Goal: Find specific page/section: Find specific page/section

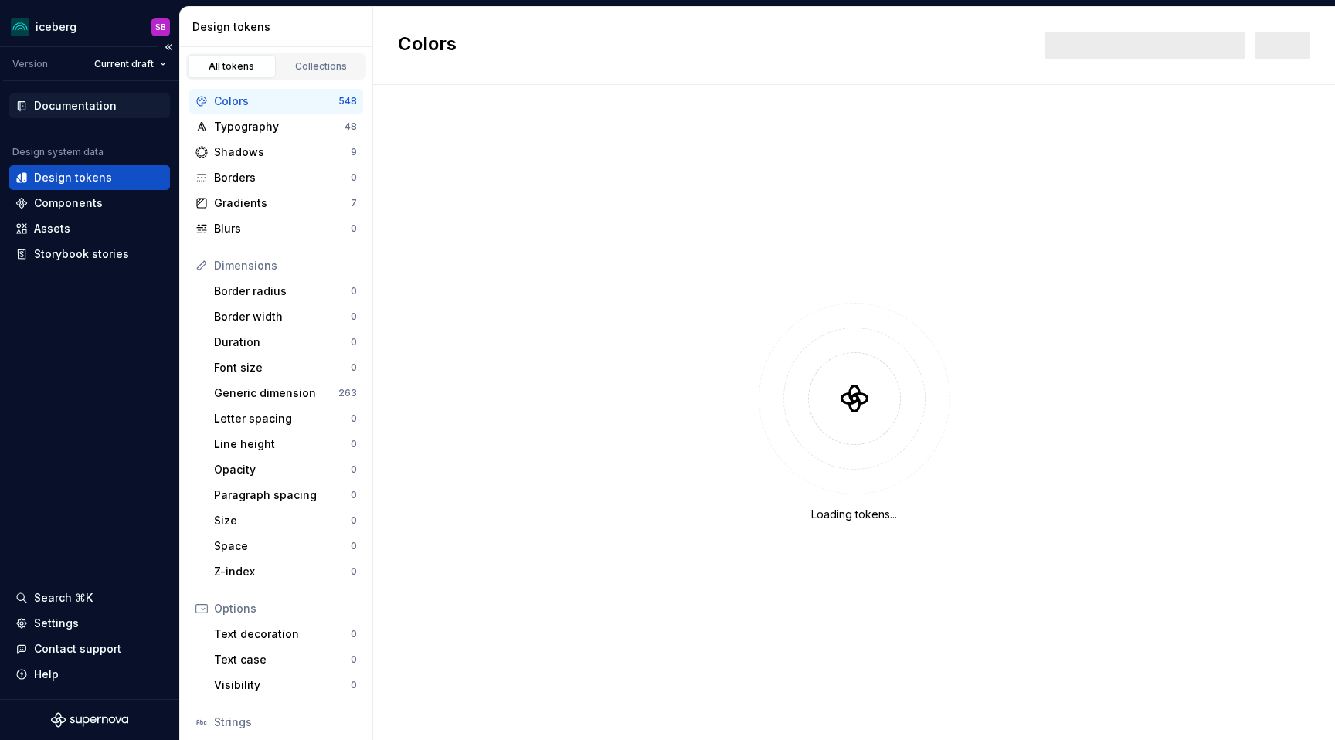
click at [66, 107] on div "Documentation" at bounding box center [75, 105] width 83 height 15
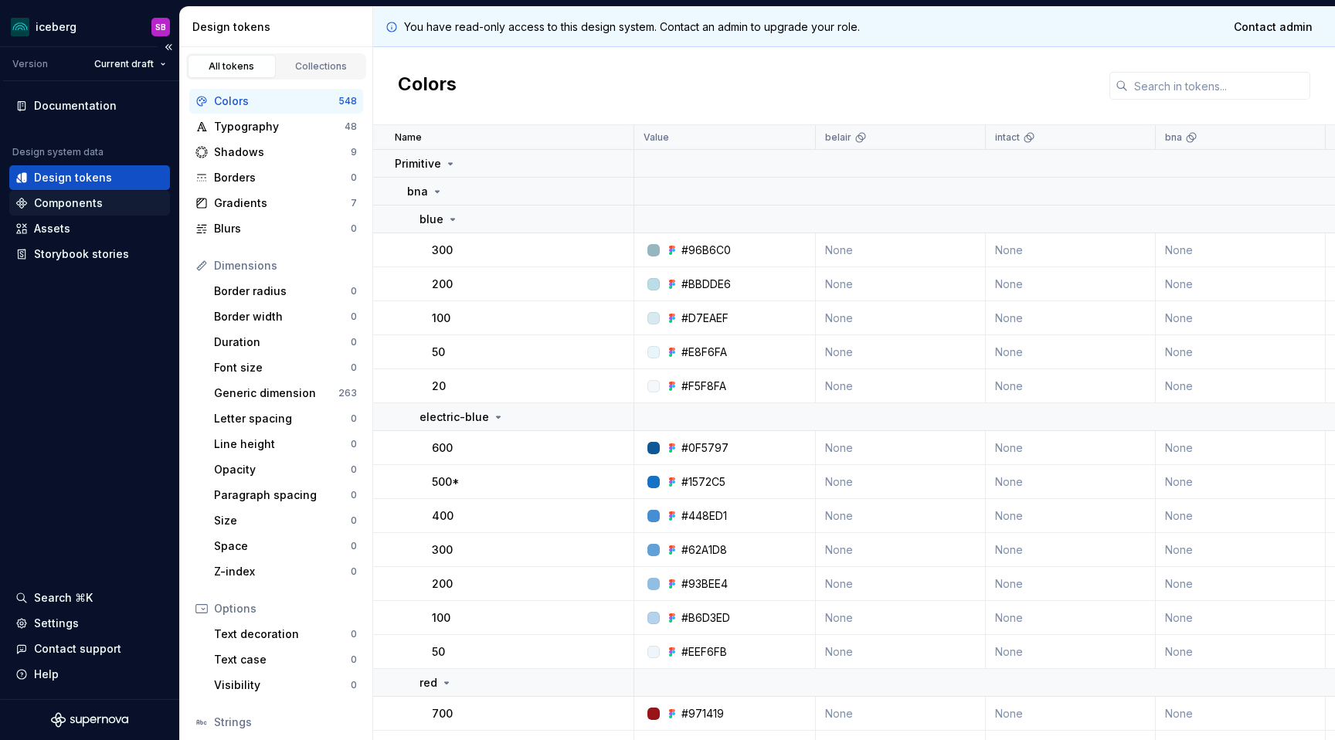
click at [59, 206] on div "Components" at bounding box center [68, 203] width 69 height 15
